Goal: Information Seeking & Learning: Learn about a topic

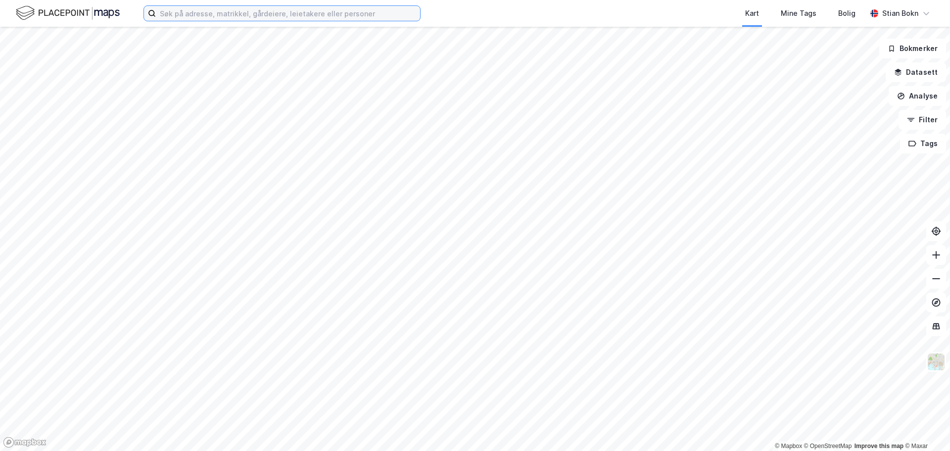
click at [260, 18] on input at bounding box center [288, 13] width 264 height 15
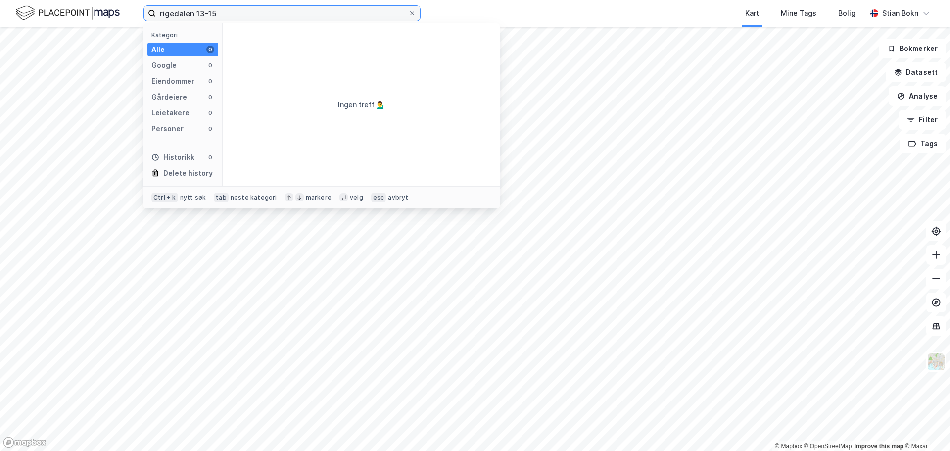
drag, startPoint x: 202, startPoint y: 14, endPoint x: 232, endPoint y: 16, distance: 29.7
click at [231, 16] on input "rigedalen 13-15" at bounding box center [282, 13] width 252 height 15
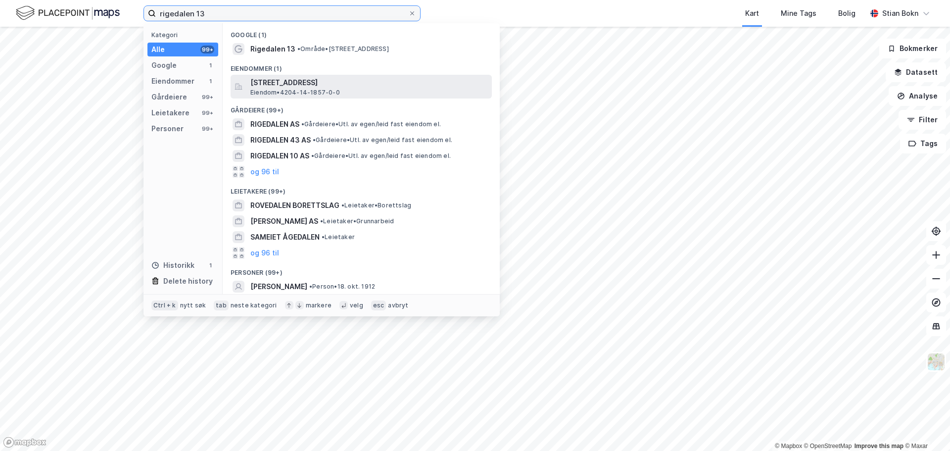
type input "rigedalen 13"
click at [293, 84] on span "[STREET_ADDRESS]" at bounding box center [369, 83] width 238 height 12
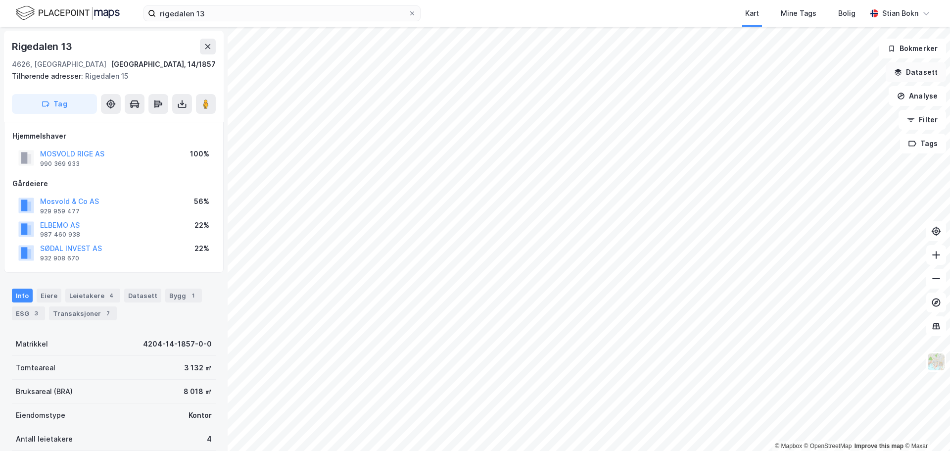
click at [917, 70] on button "Datasett" at bounding box center [916, 72] width 60 height 20
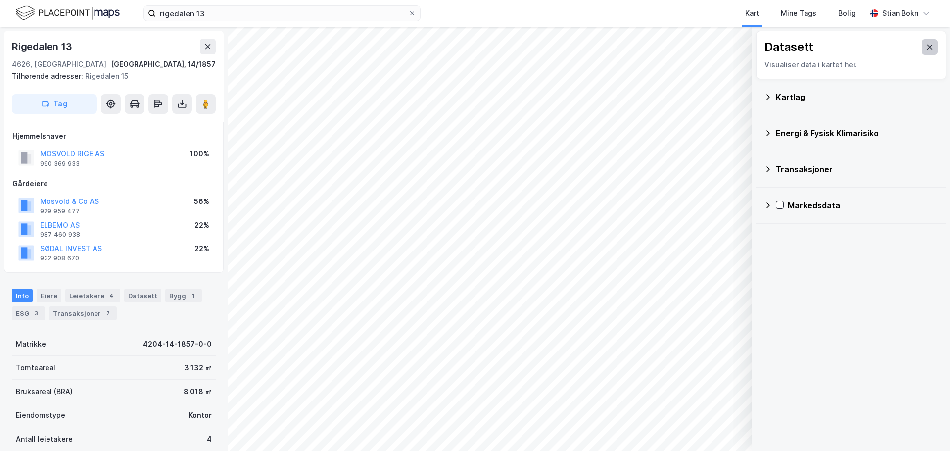
click at [923, 52] on button at bounding box center [930, 47] width 16 height 16
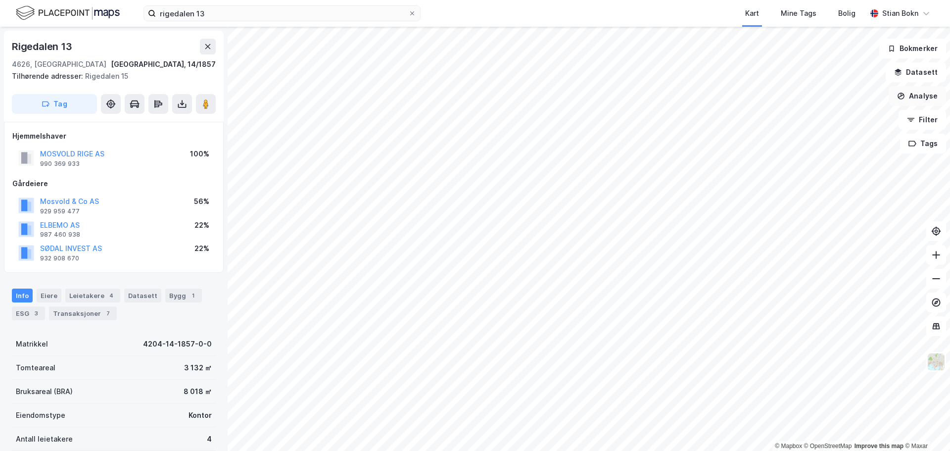
click at [919, 99] on button "Analyse" at bounding box center [917, 96] width 57 height 20
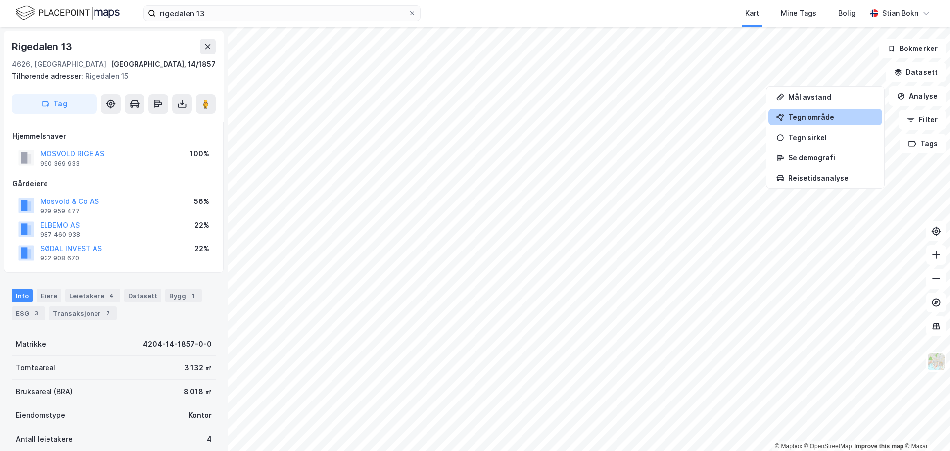
click at [839, 115] on div "Tegn område" at bounding box center [832, 117] width 86 height 8
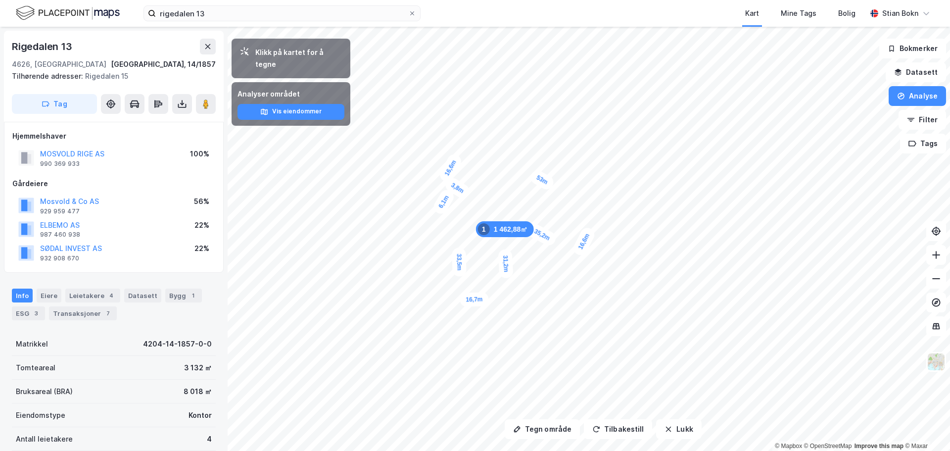
drag, startPoint x: 55, startPoint y: 299, endPoint x: 60, endPoint y: 297, distance: 5.3
click at [55, 299] on div "Eiere" at bounding box center [49, 296] width 25 height 14
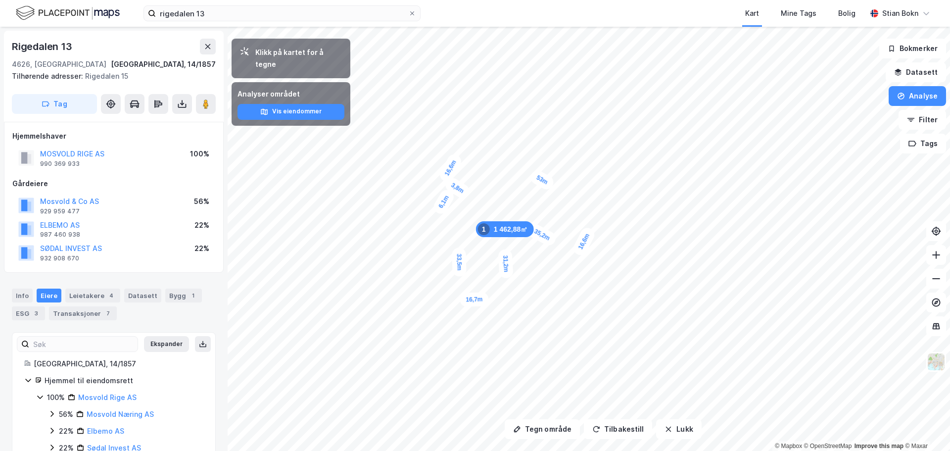
scroll to position [27, 0]
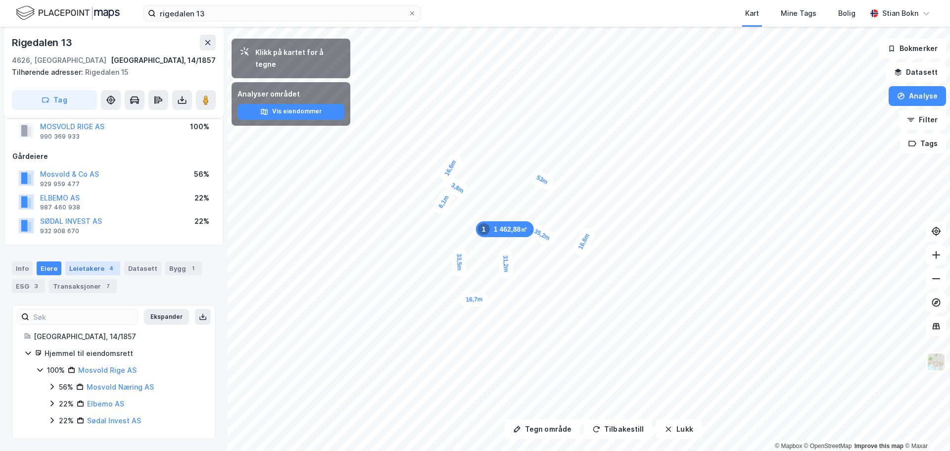
click at [79, 273] on div "Leietakere 4" at bounding box center [92, 268] width 55 height 14
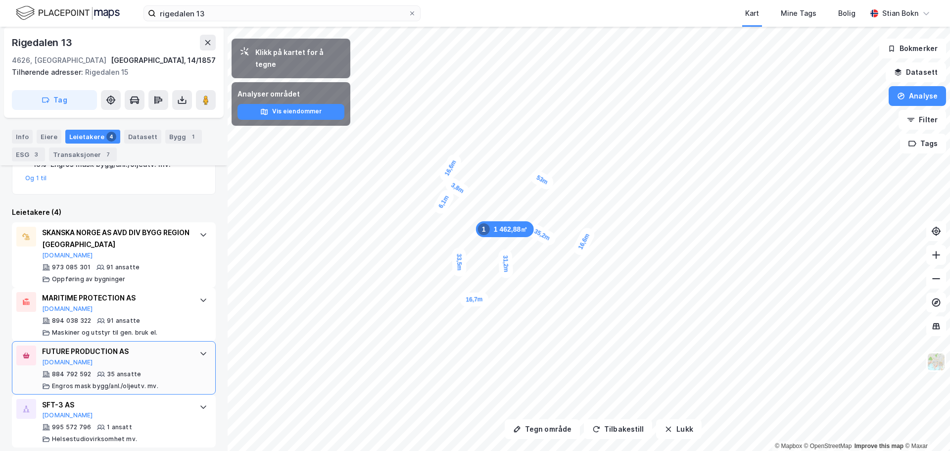
scroll to position [298, 0]
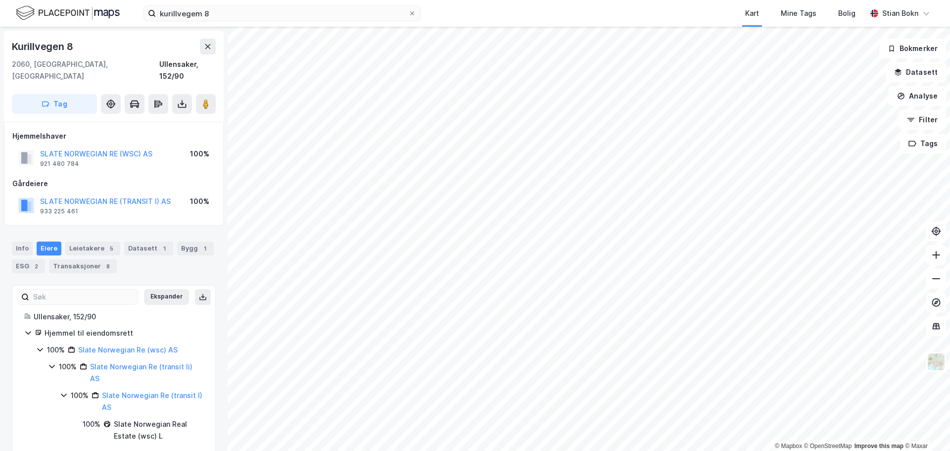
scroll to position [3, 0]
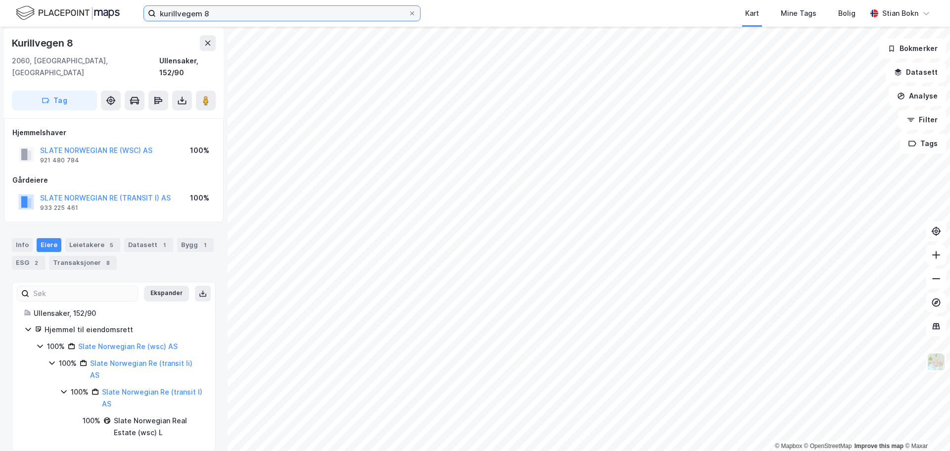
click at [305, 17] on input "kurillvegem 8" at bounding box center [282, 13] width 252 height 15
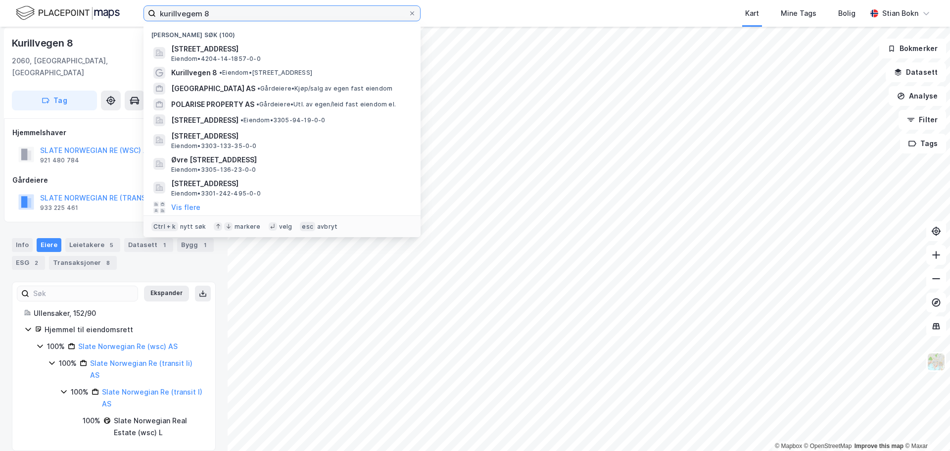
click at [305, 17] on input "kurillvegem 8" at bounding box center [282, 13] width 252 height 15
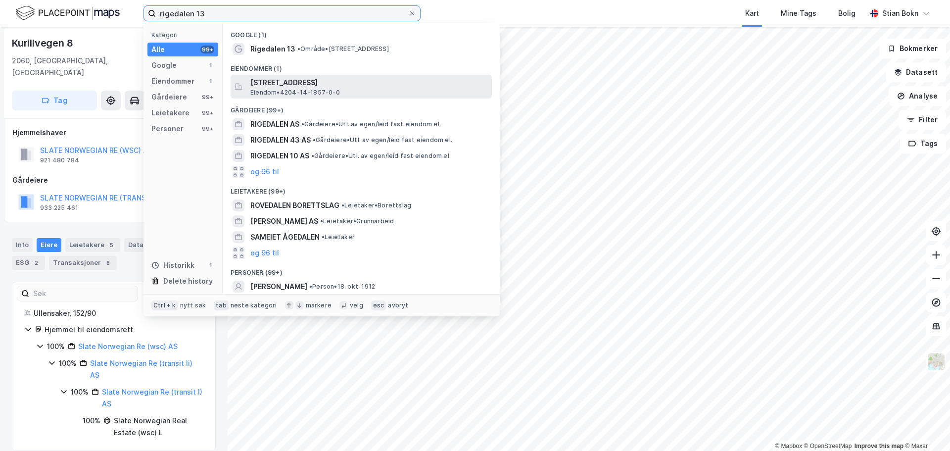
type input "rigedalen 13"
click at [297, 79] on span "[STREET_ADDRESS]" at bounding box center [369, 83] width 238 height 12
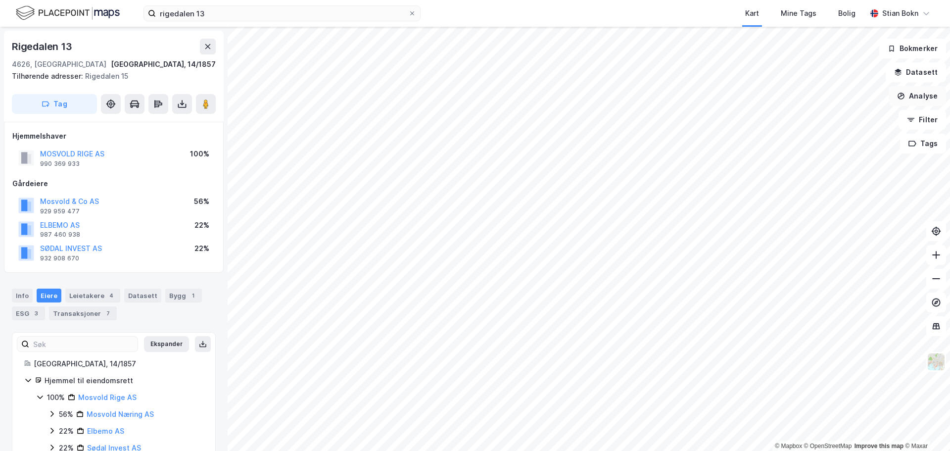
click at [920, 96] on button "Analyse" at bounding box center [917, 96] width 57 height 20
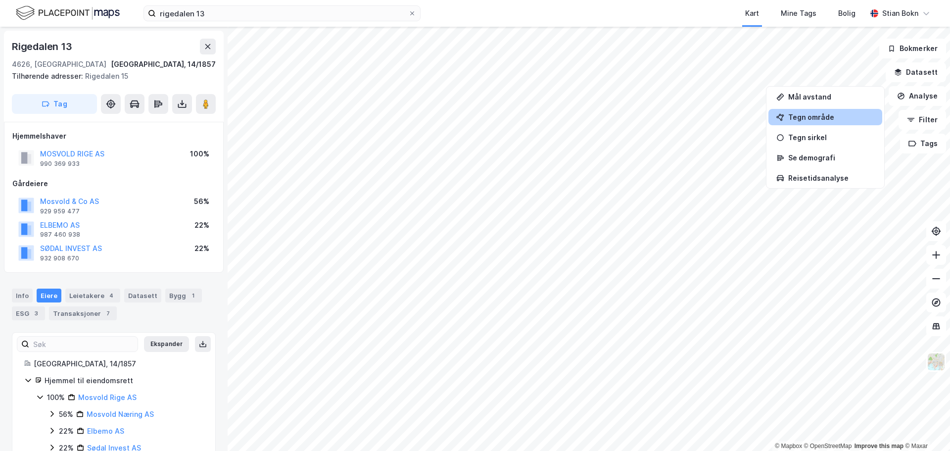
click at [819, 110] on div "Tegn område" at bounding box center [826, 117] width 114 height 16
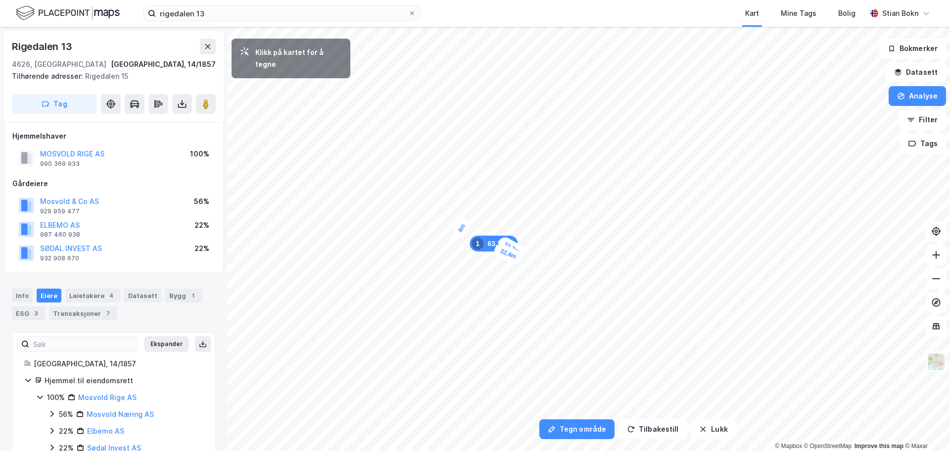
click at [458, 234] on div "4m" at bounding box center [462, 228] width 22 height 25
click at [411, 198] on div "3,4m" at bounding box center [407, 204] width 27 height 29
click at [404, 192] on div "3m" at bounding box center [408, 195] width 25 height 24
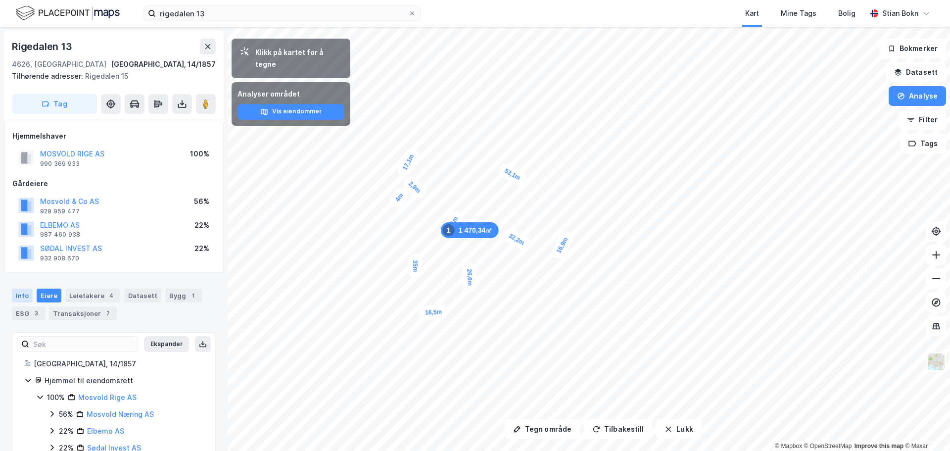
click at [20, 293] on div "Info" at bounding box center [22, 296] width 21 height 14
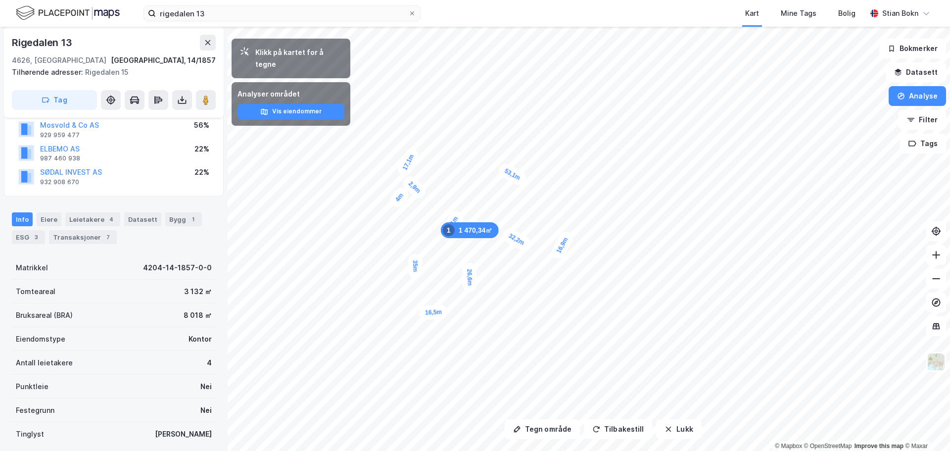
scroll to position [99, 0]
